Goal: Navigation & Orientation: Find specific page/section

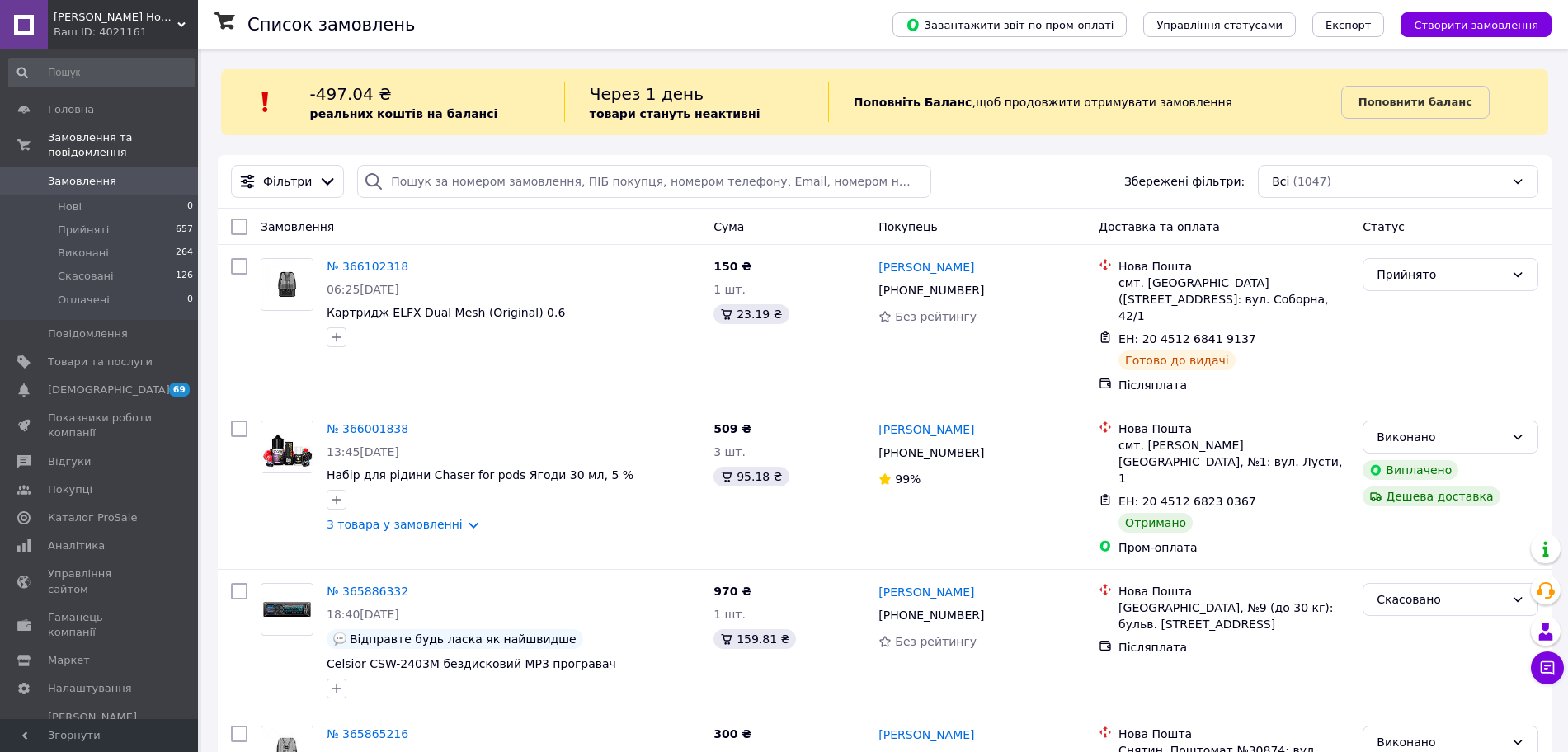
click at [116, 22] on span "[PERSON_NAME] Home" at bounding box center [116, 16] width 123 height 14
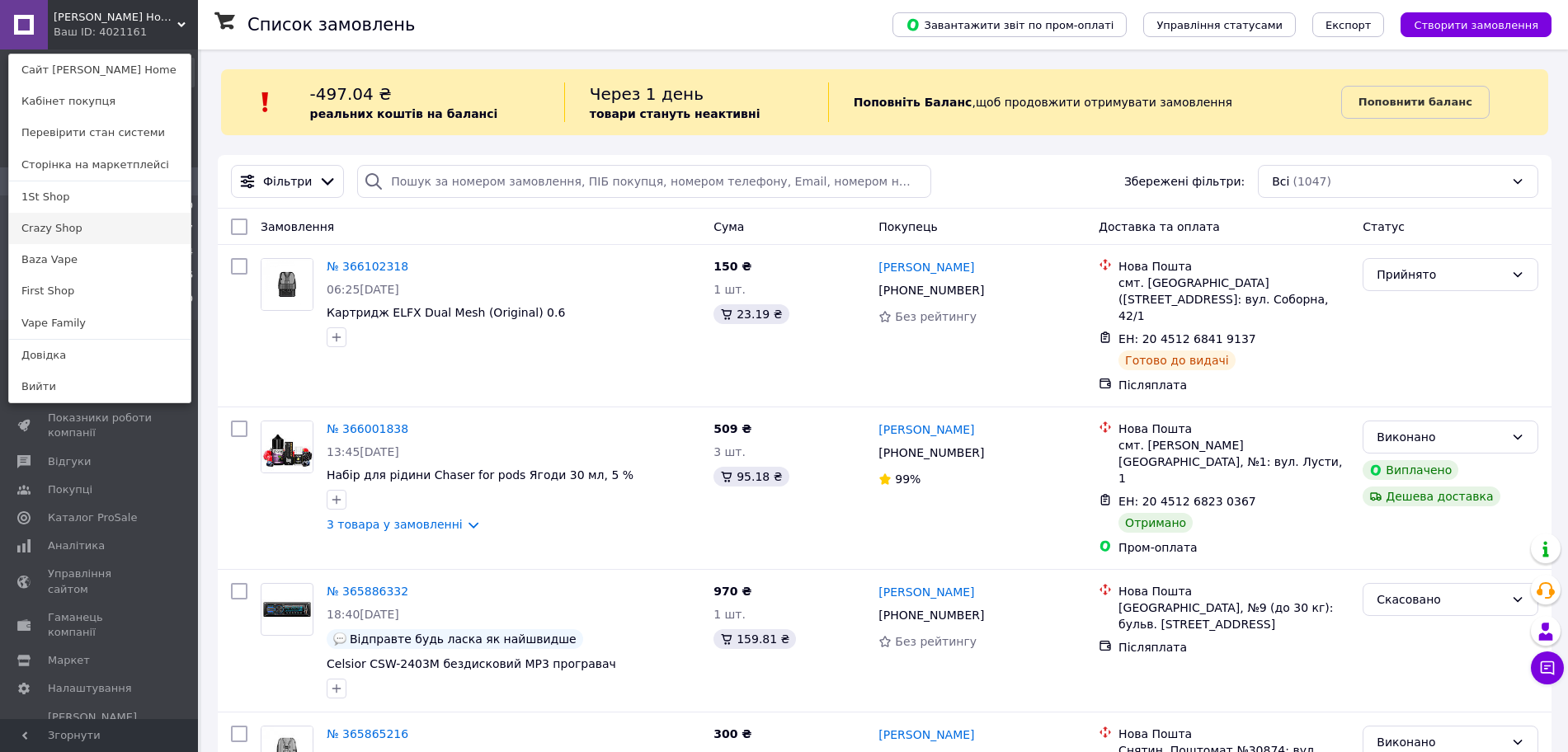
click at [69, 235] on link "Crazy Shop" at bounding box center [99, 228] width 181 height 32
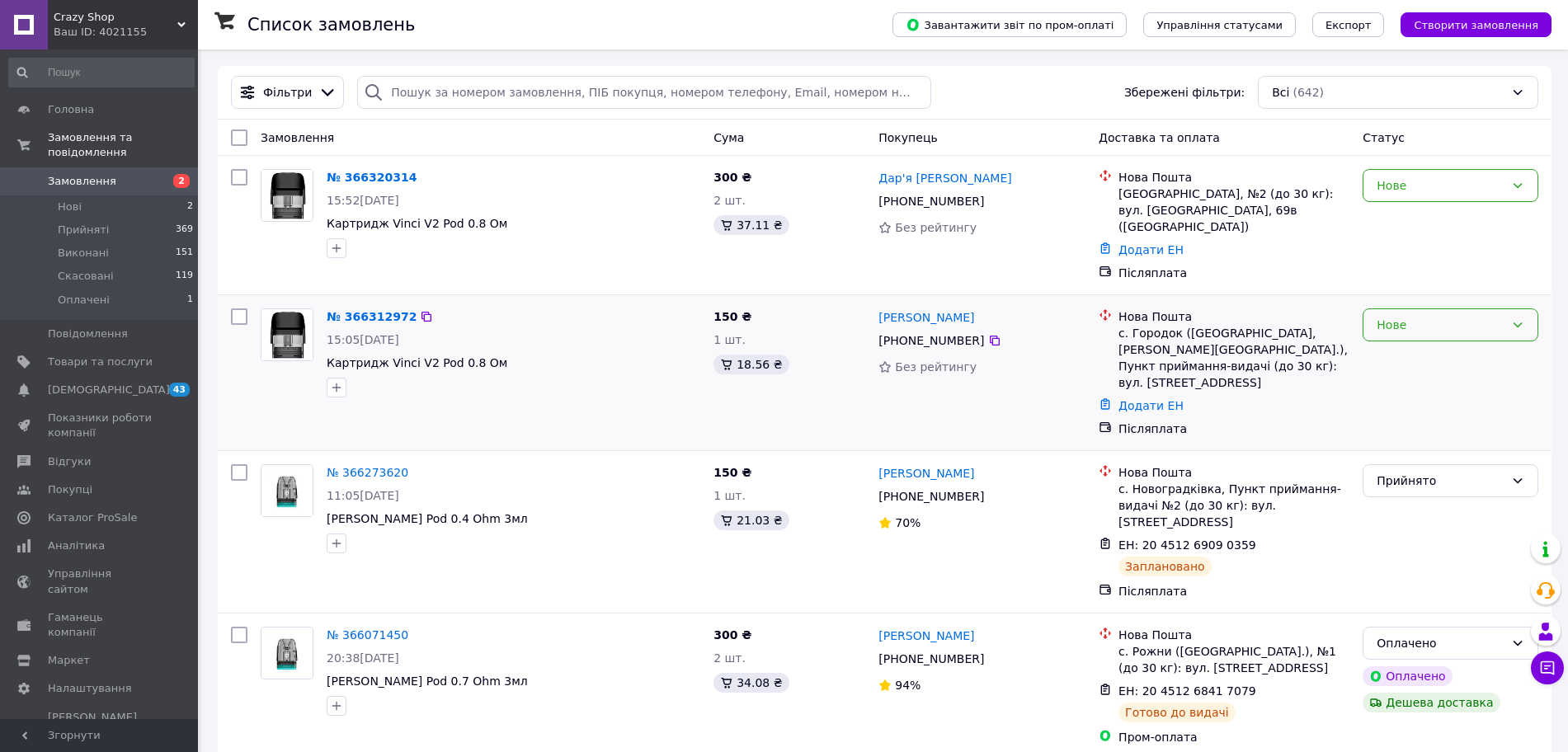
click at [1406, 316] on div "Нове" at bounding box center [1440, 324] width 128 height 18
click at [1375, 342] on li "Прийнято" at bounding box center [1450, 344] width 174 height 30
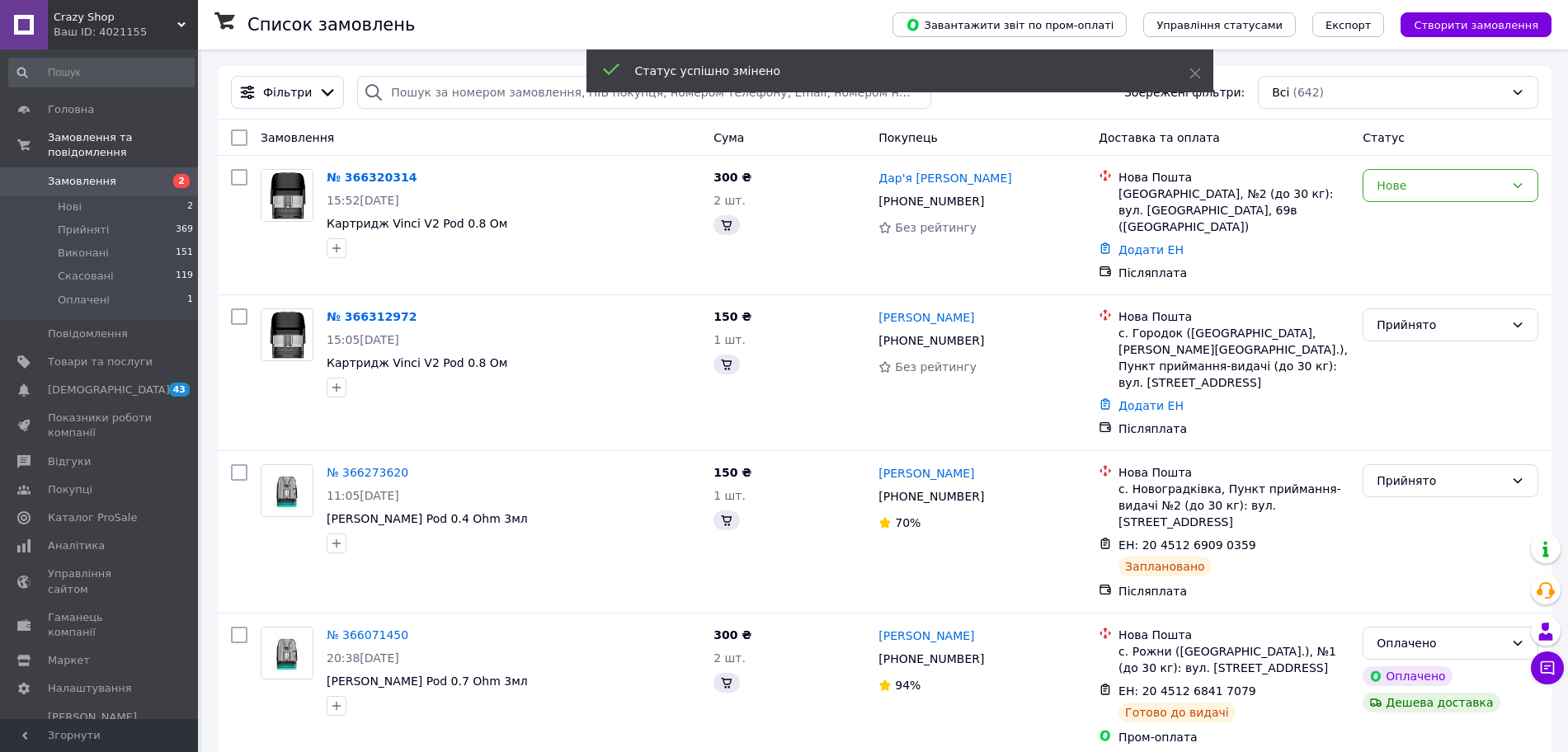
click at [1440, 184] on div "Нове" at bounding box center [1440, 185] width 128 height 18
click at [1410, 222] on li "Прийнято" at bounding box center [1450, 221] width 174 height 30
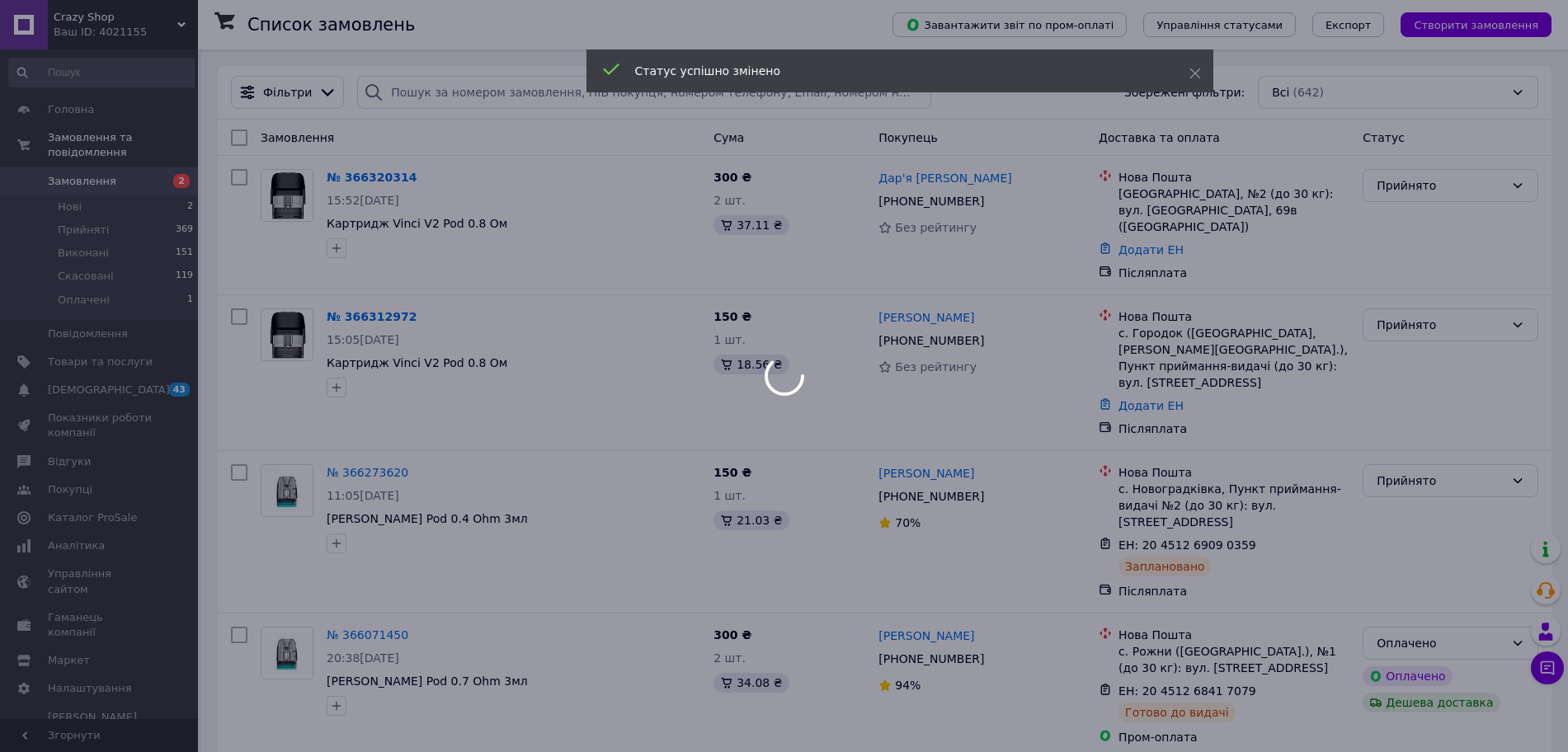
click at [129, 26] on div at bounding box center [784, 376] width 1568 height 752
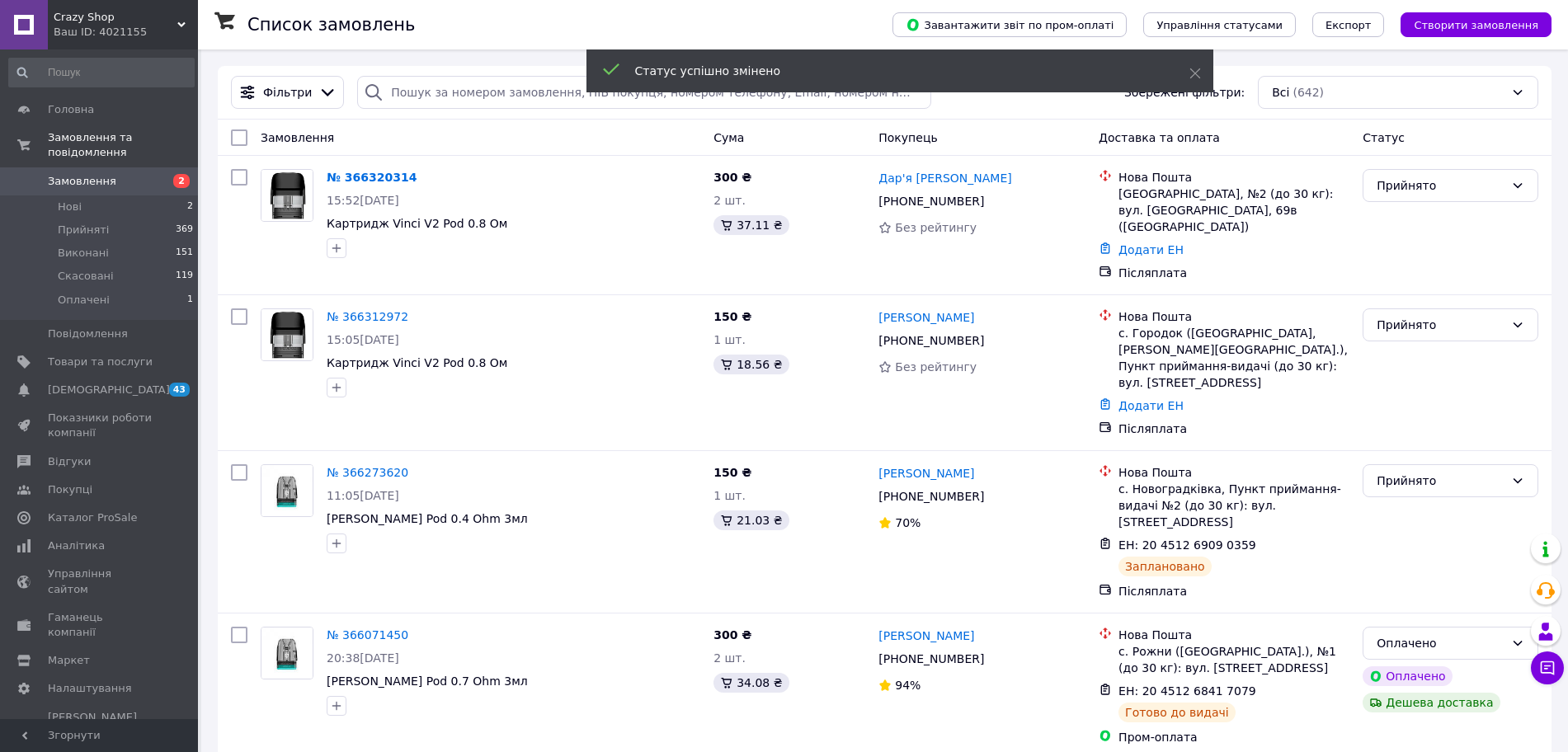
click at [129, 26] on div "Ваш ID: 4021155" at bounding box center [126, 32] width 144 height 14
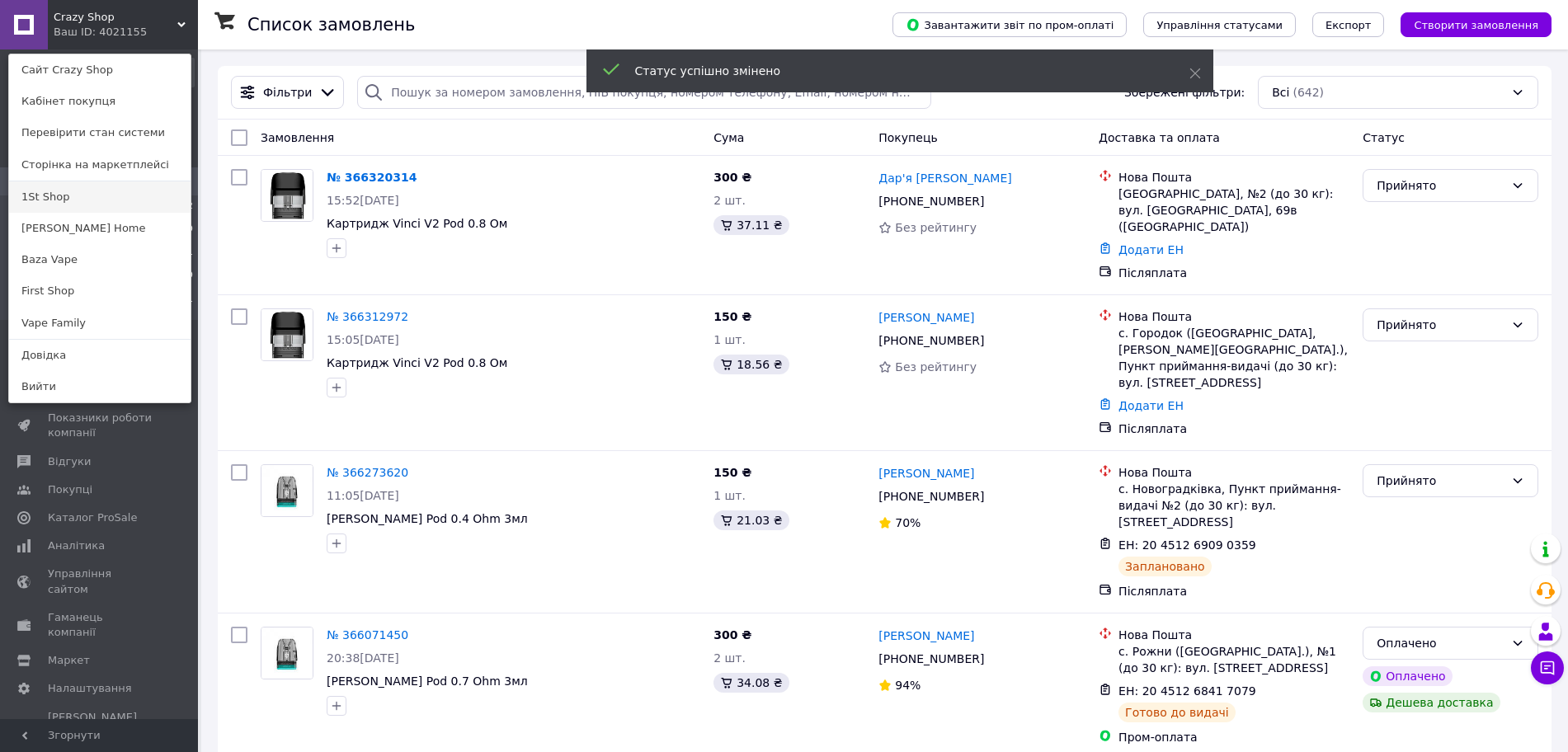
click at [106, 189] on link "1St Shop" at bounding box center [99, 196] width 181 height 32
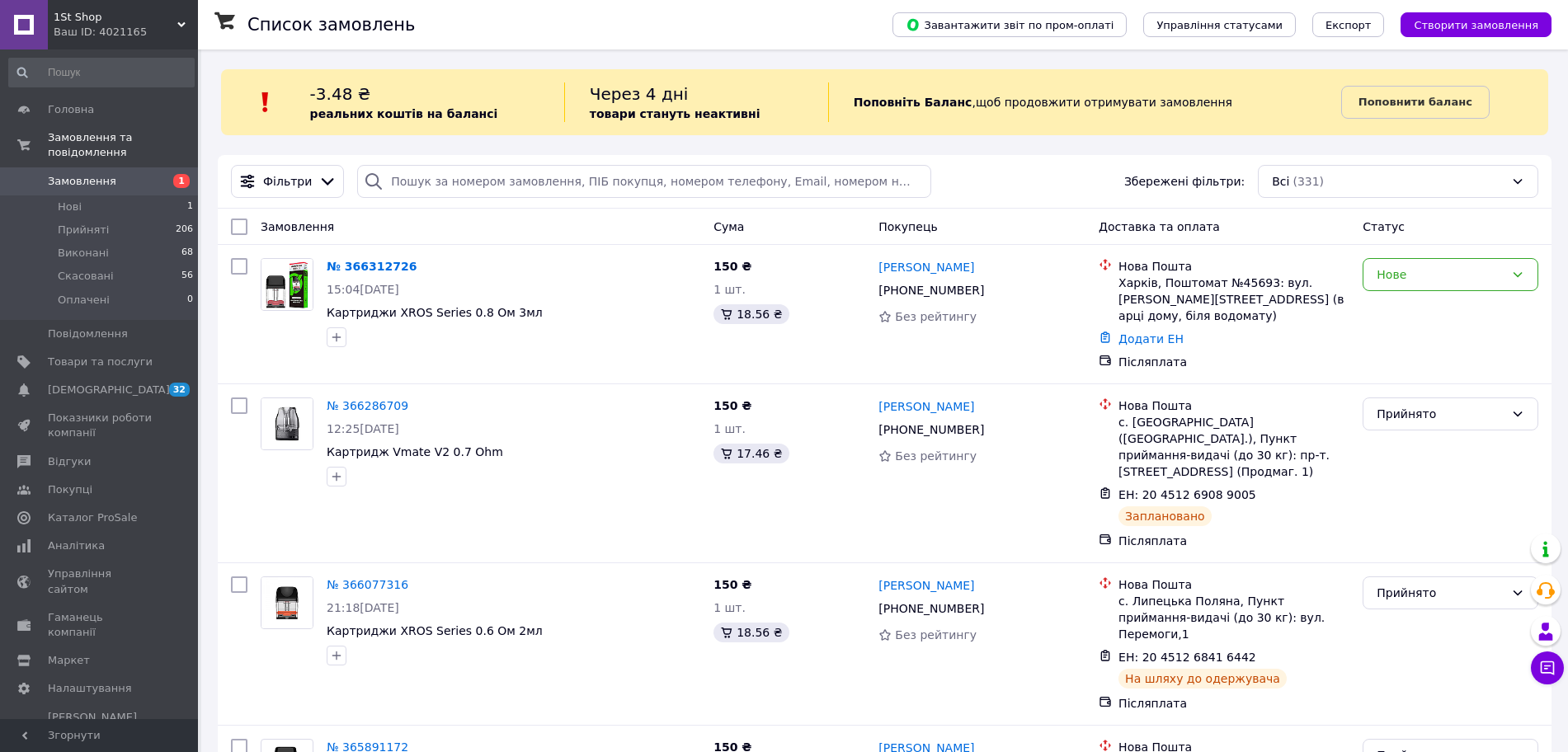
click at [151, 20] on span "1St Shop" at bounding box center [116, 16] width 123 height 14
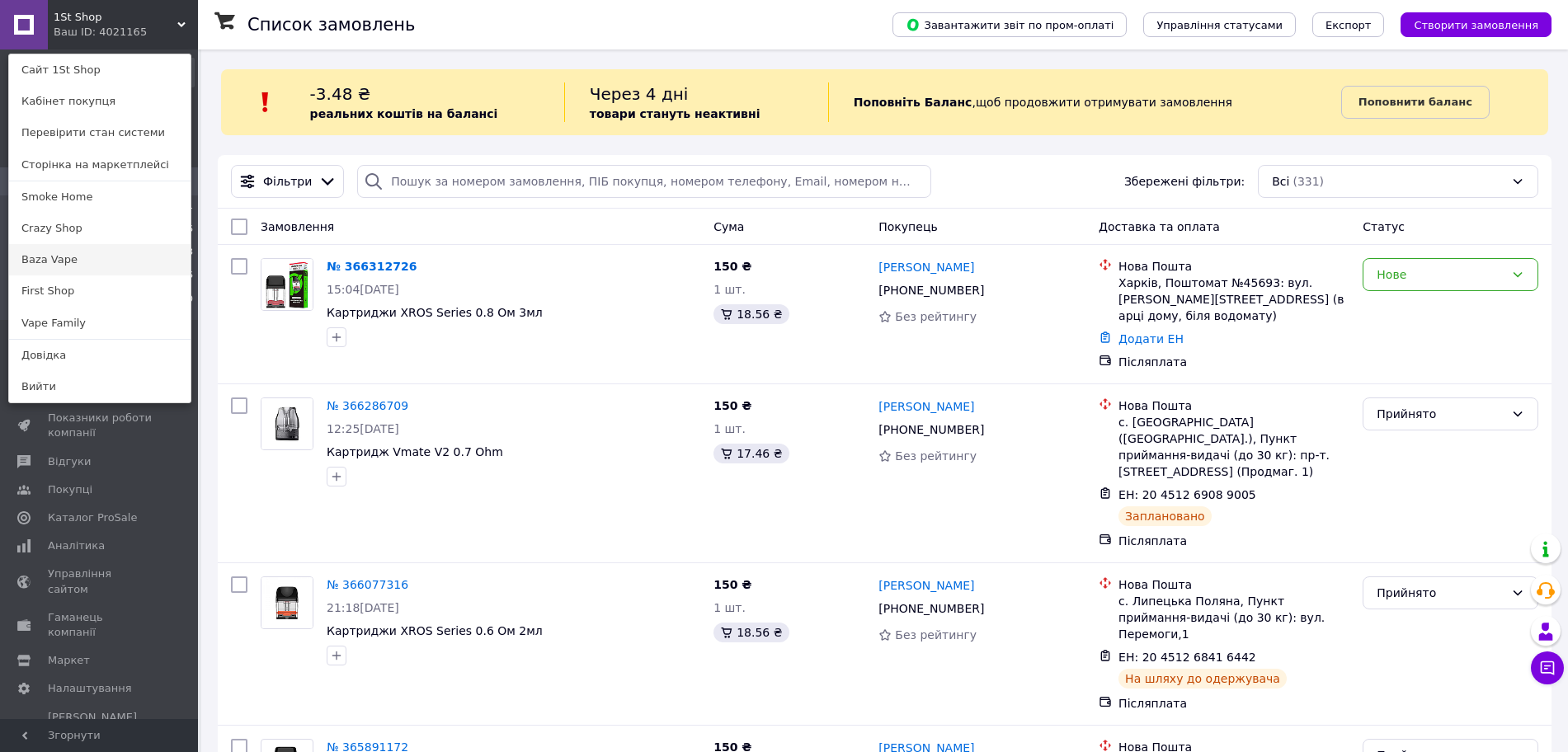
click at [99, 247] on link "Baza Vape" at bounding box center [99, 259] width 181 height 32
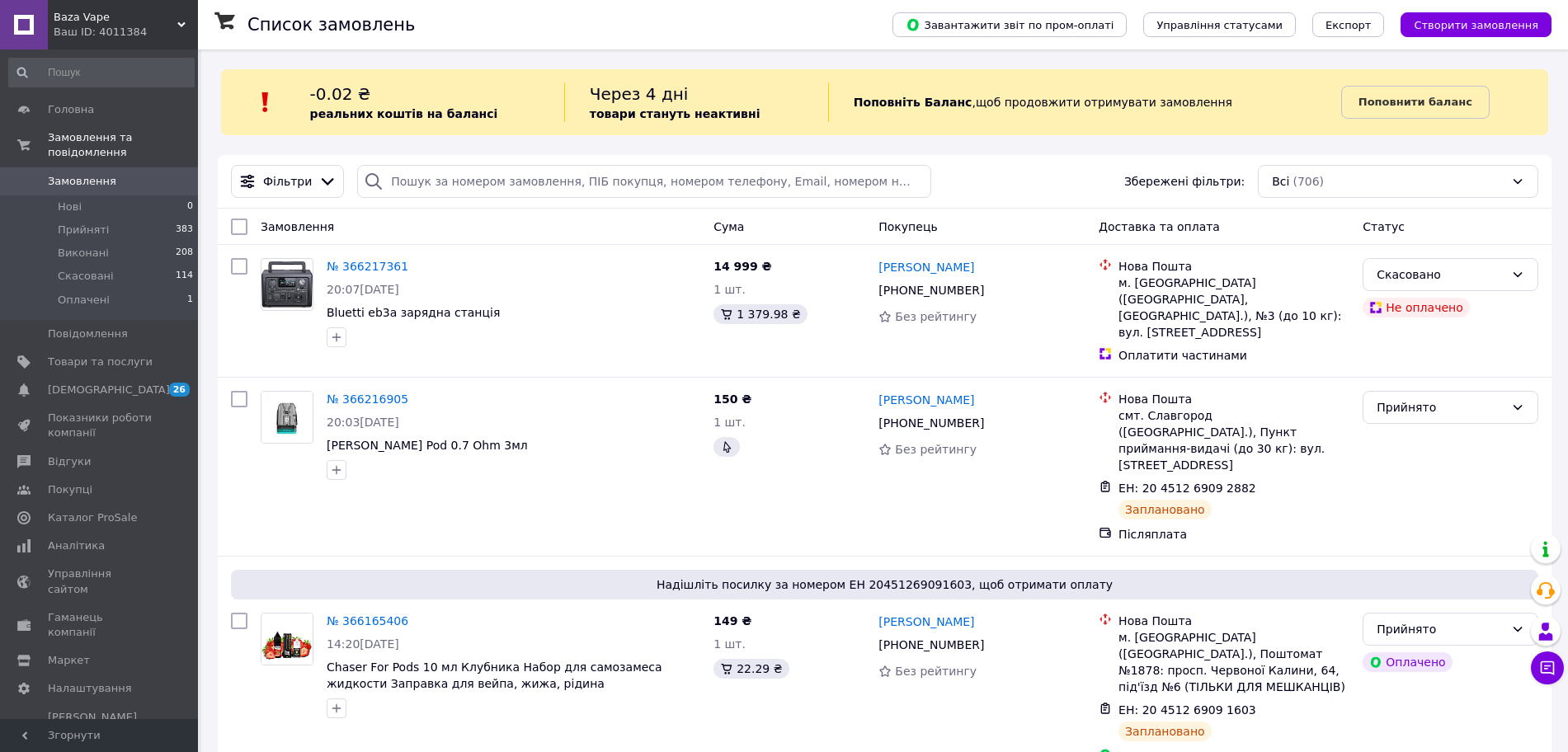
click at [118, 36] on div "Ваш ID: 4011384" at bounding box center [126, 32] width 144 height 14
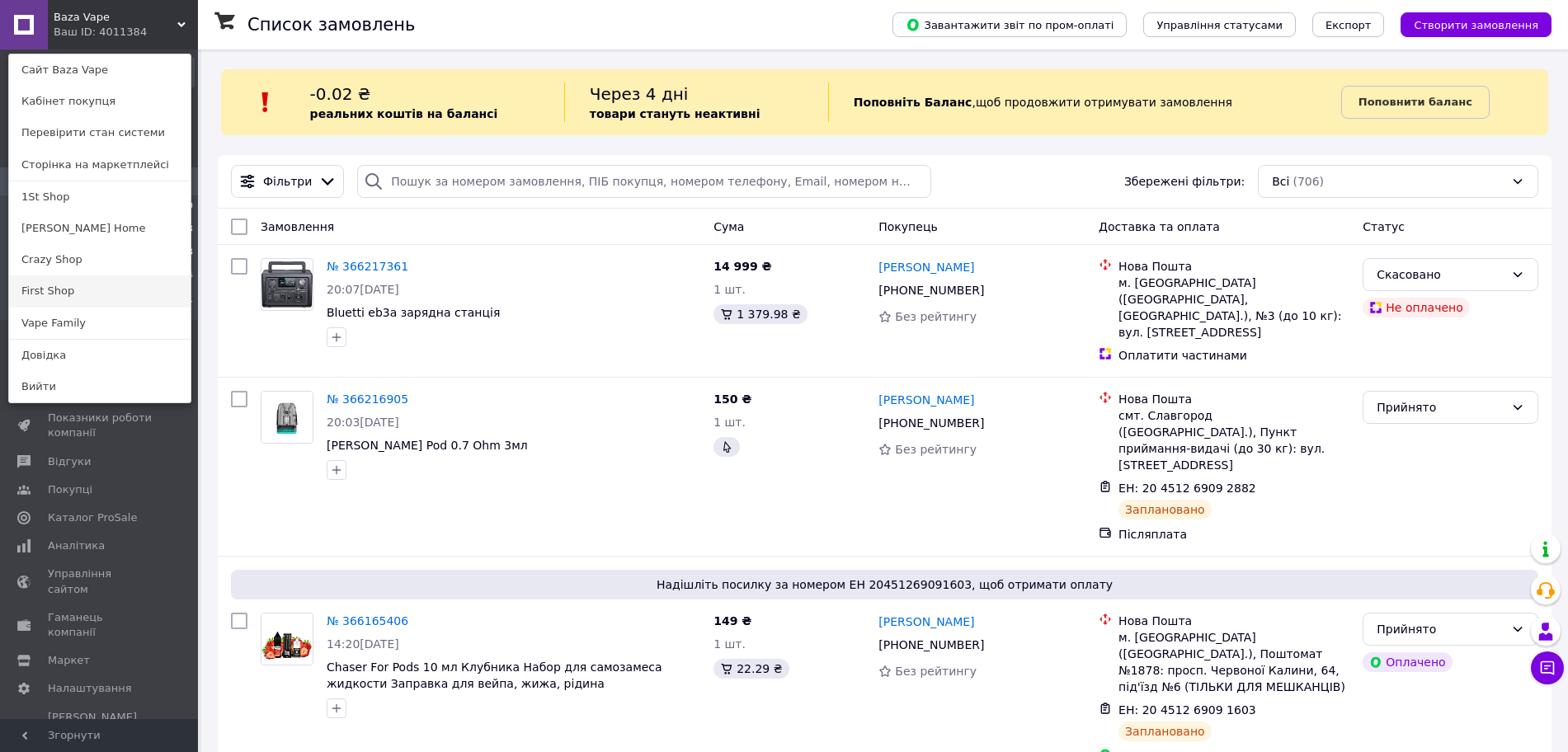
click at [74, 278] on link "First Shop" at bounding box center [99, 291] width 181 height 32
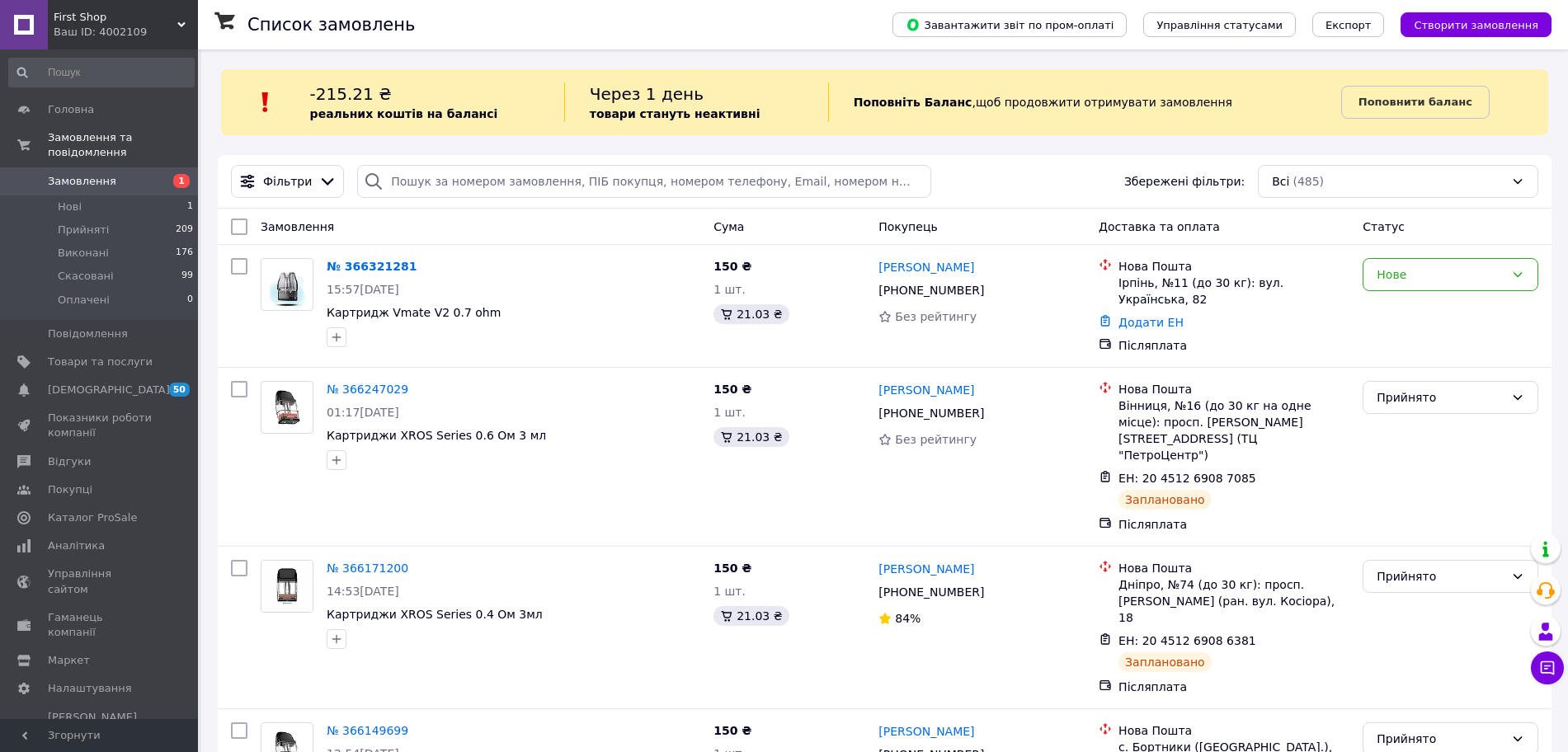
click at [175, 18] on span "First Shop" at bounding box center [116, 16] width 123 height 14
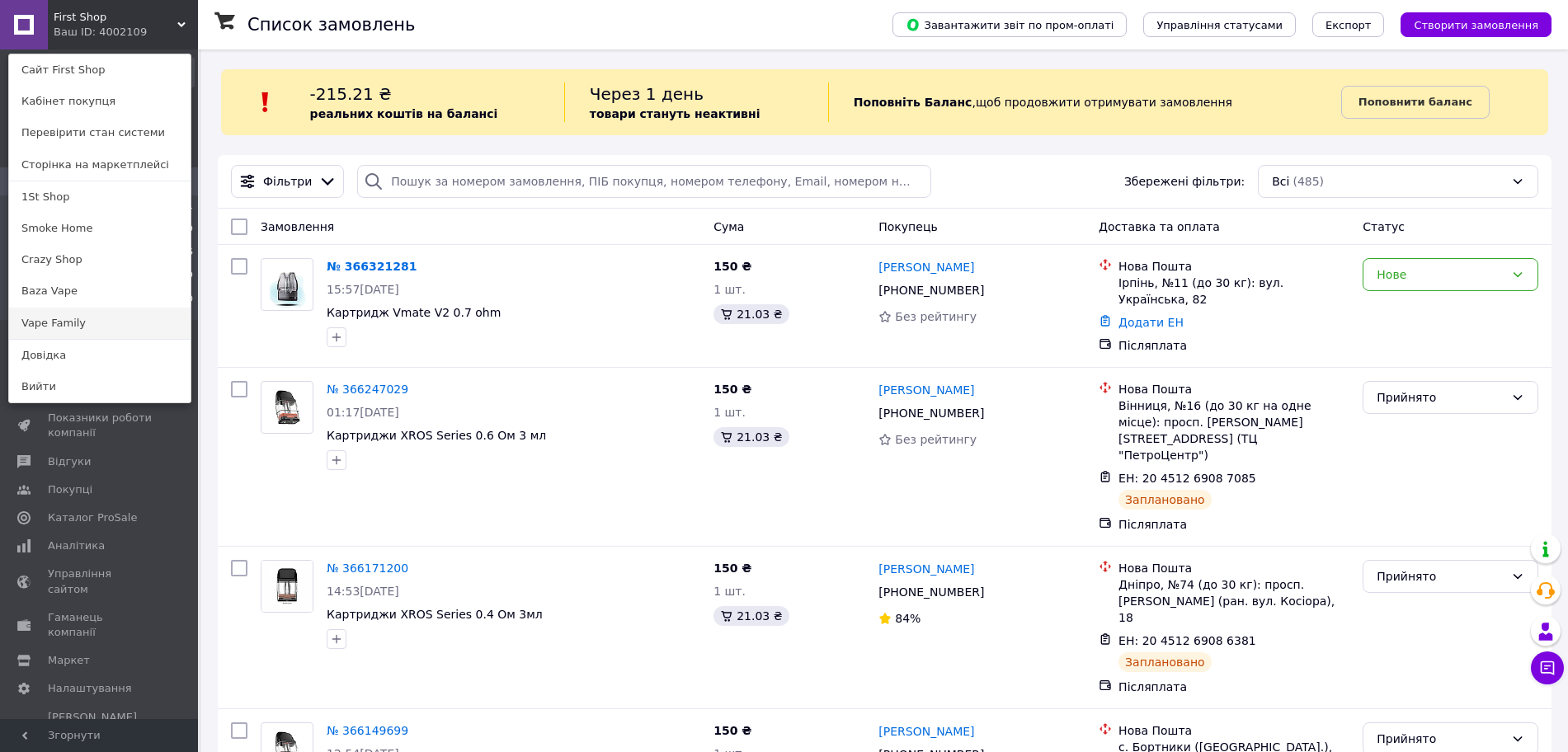
click at [84, 320] on link "Vape Family" at bounding box center [99, 323] width 181 height 32
